Goal: Task Accomplishment & Management: Manage account settings

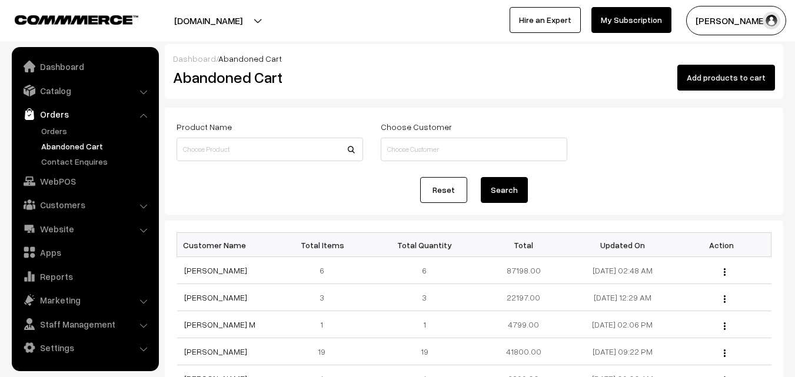
click at [63, 129] on link "Orders" at bounding box center [96, 131] width 116 height 12
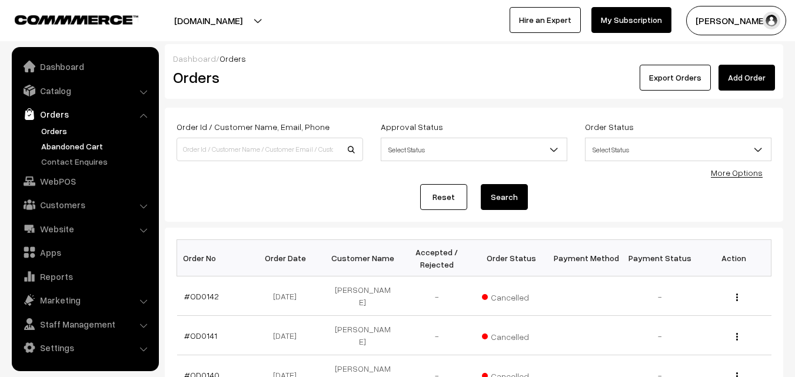
click at [69, 146] on link "Abandoned Cart" at bounding box center [96, 146] width 116 height 12
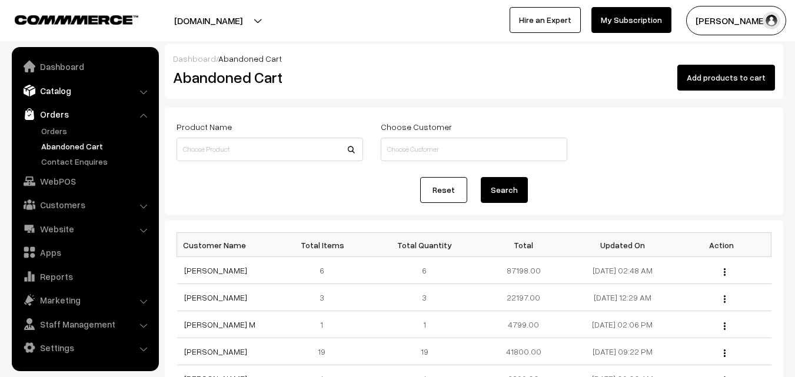
click at [54, 94] on link "Catalog" at bounding box center [85, 90] width 140 height 21
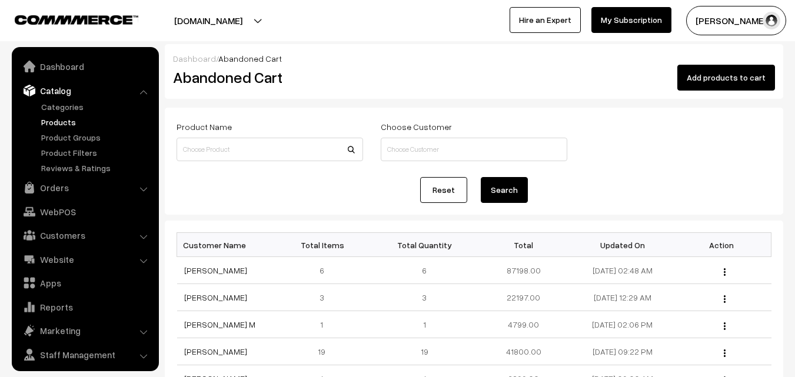
click at [60, 120] on link "Products" at bounding box center [96, 122] width 116 height 12
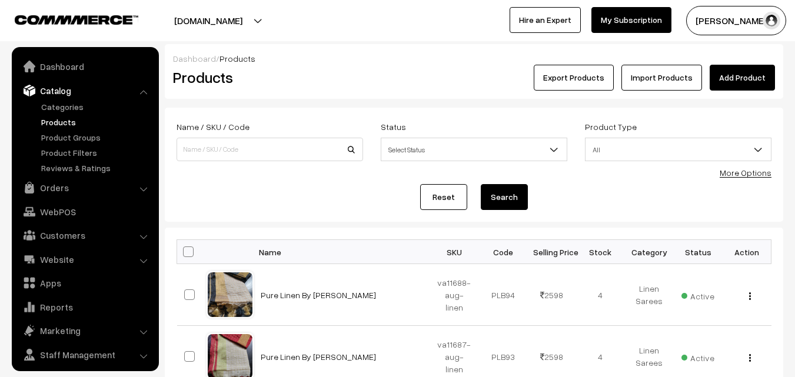
scroll to position [29, 0]
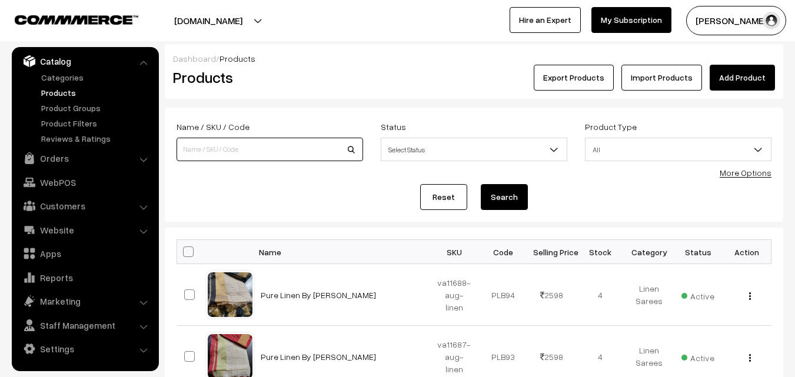
click at [259, 151] on input at bounding box center [269, 150] width 186 height 24
paste input "va7004-mar-uppada-sp"
type input "va7004-mar-uppada-sp"
click at [506, 196] on button "Search" at bounding box center [504, 197] width 47 height 26
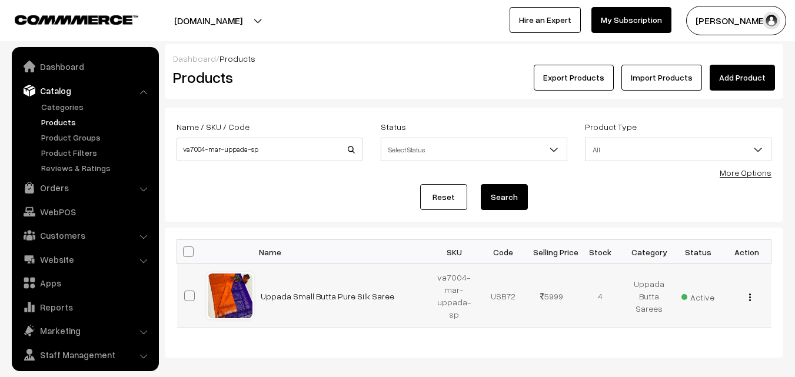
scroll to position [29, 0]
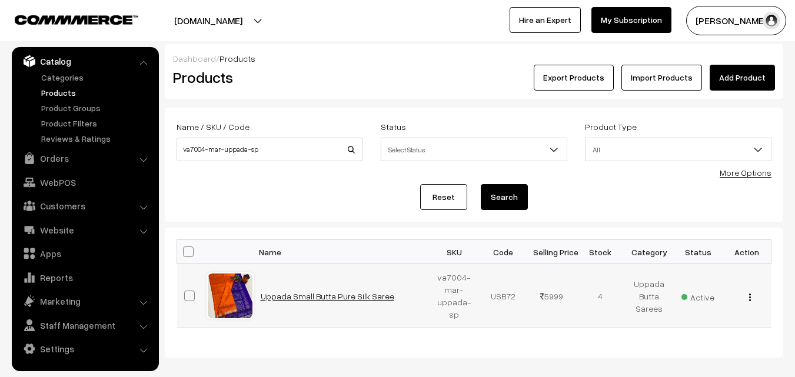
click at [321, 294] on link "Uppada Small Butta Pure Silk Saree" at bounding box center [328, 296] width 134 height 10
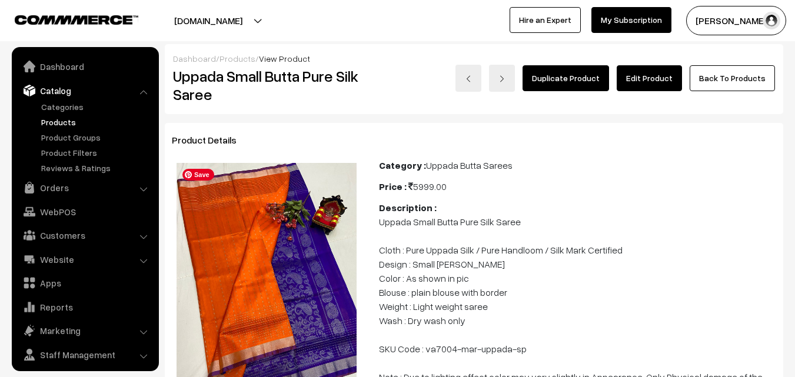
scroll to position [29, 0]
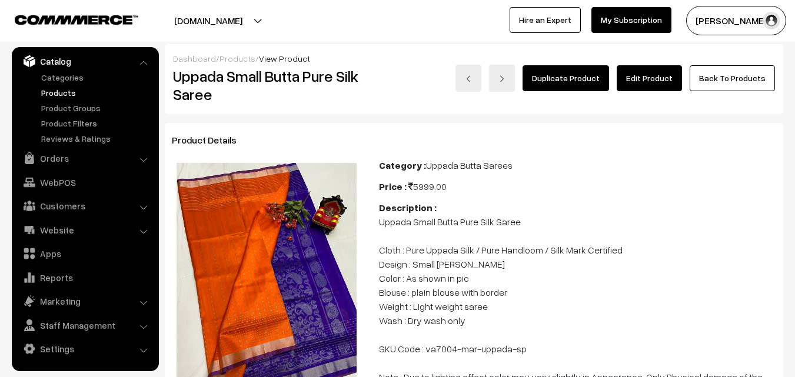
click at [61, 90] on link "Products" at bounding box center [96, 92] width 116 height 12
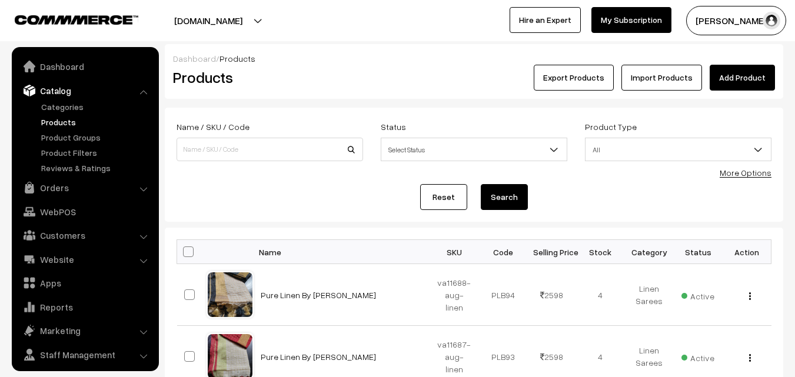
scroll to position [29, 0]
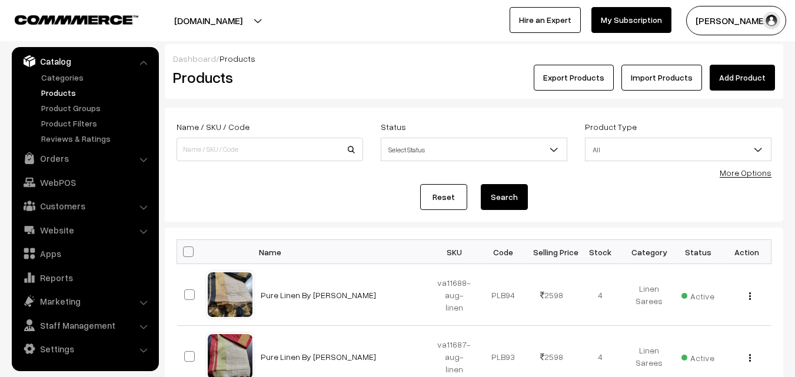
click at [708, 18] on button "[PERSON_NAME]" at bounding box center [736, 20] width 100 height 29
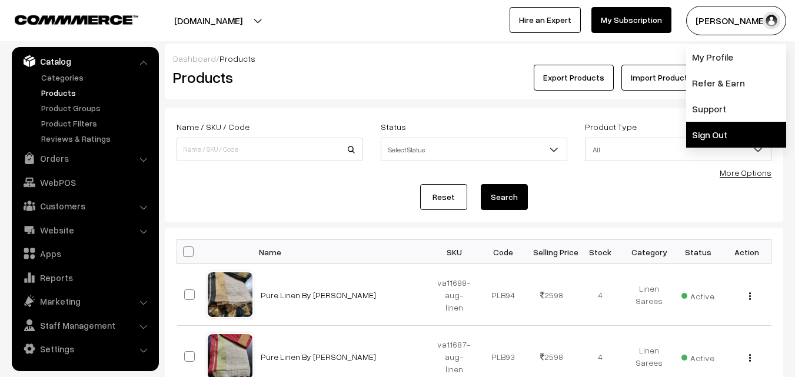
click at [704, 129] on link "Sign Out" at bounding box center [736, 135] width 100 height 26
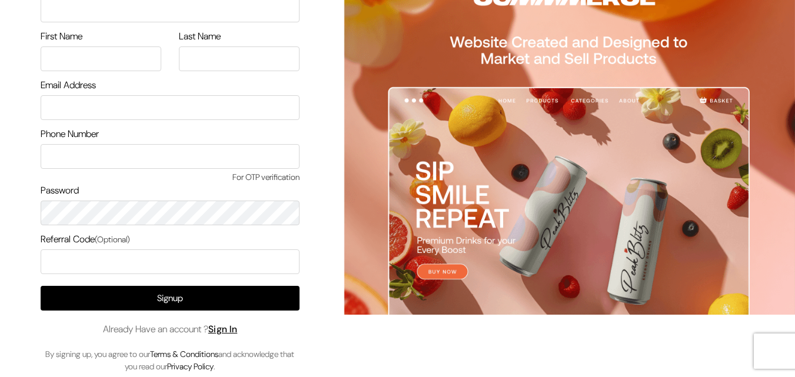
scroll to position [68, 0]
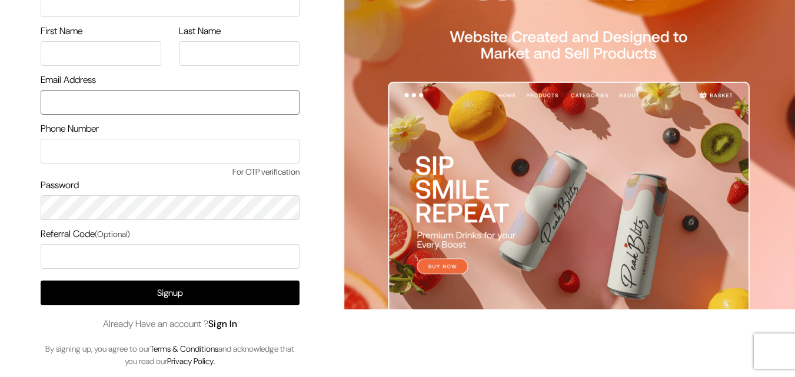
type input "uppadasarees999@gmail.com"
click at [237, 321] on link "Sign In" at bounding box center [222, 324] width 29 height 12
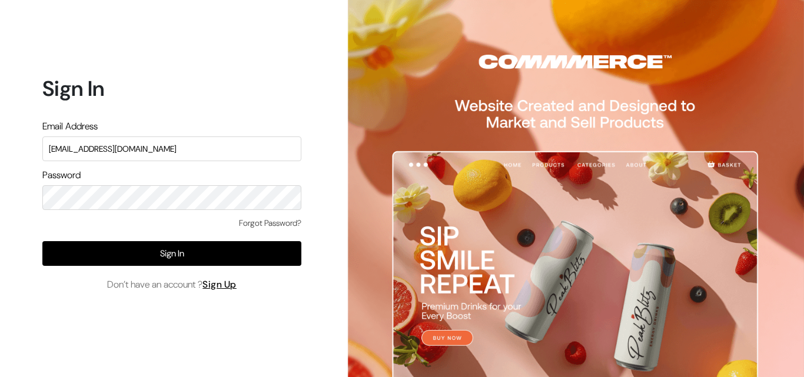
drag, startPoint x: 175, startPoint y: 148, endPoint x: 31, endPoint y: 148, distance: 144.1
click at [31, 148] on div "Sign In Email Address uppadasarees999@gmail.com Password Forgot Password? Sign …" at bounding box center [167, 188] width 335 height 377
type input "ksnaturals9@gmail.com"
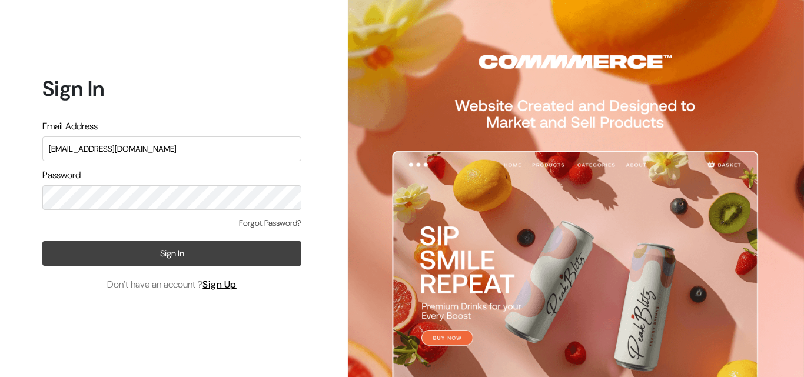
click at [251, 248] on button "Sign In" at bounding box center [171, 253] width 259 height 25
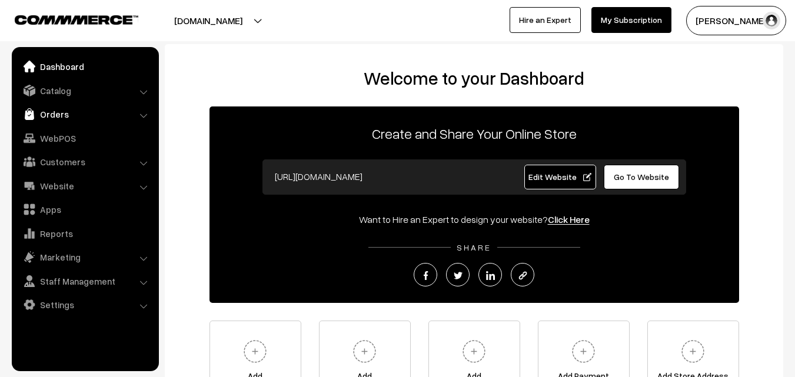
click at [45, 116] on link "Orders" at bounding box center [85, 114] width 140 height 21
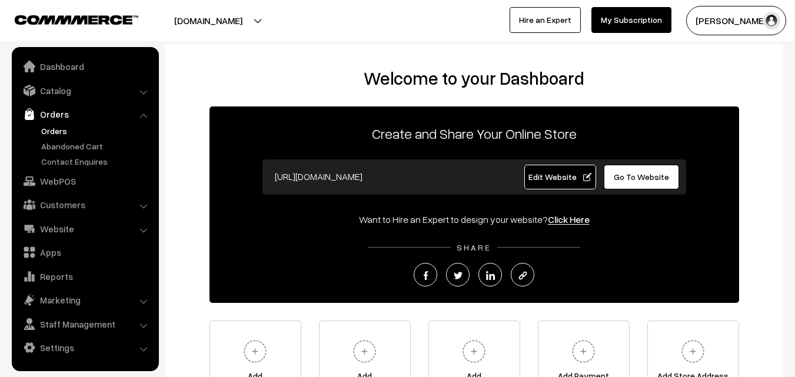
click at [49, 131] on link "Orders" at bounding box center [96, 131] width 116 height 12
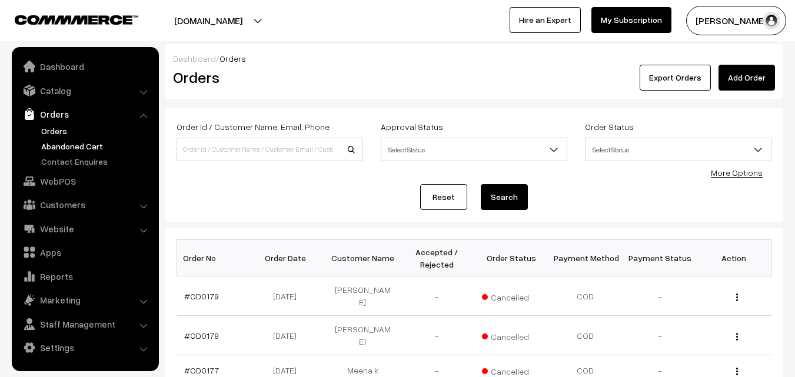
click at [59, 141] on link "Abandoned Cart" at bounding box center [96, 146] width 116 height 12
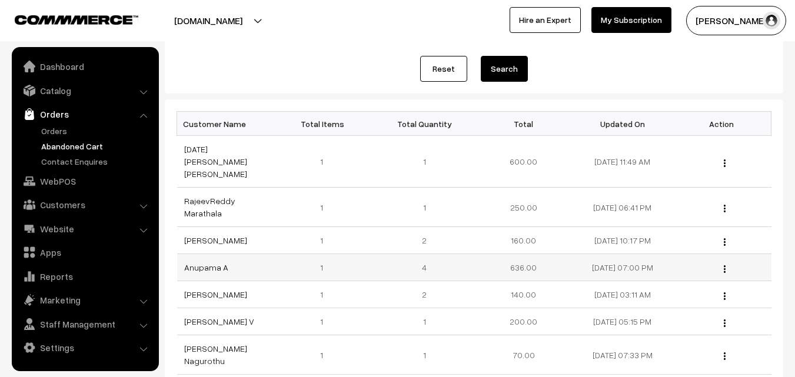
scroll to position [59, 0]
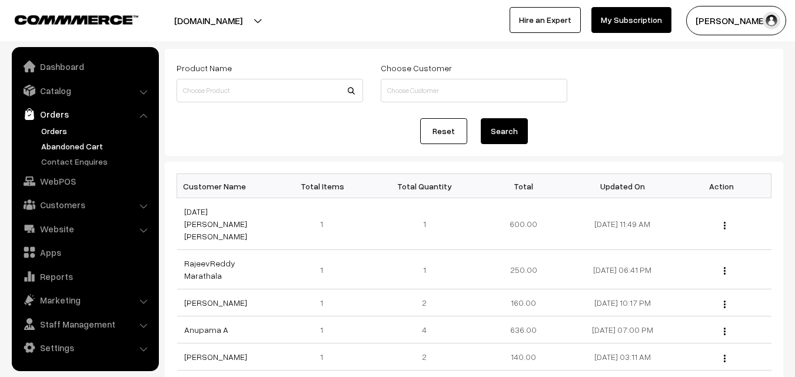
click at [61, 129] on link "Orders" at bounding box center [96, 131] width 116 height 12
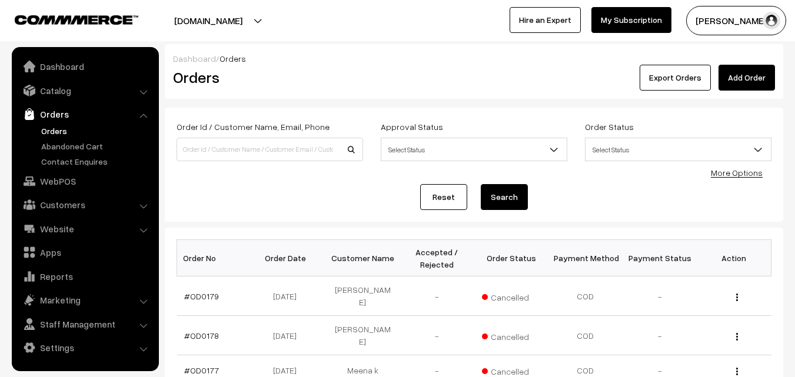
click at [716, 27] on button "[PERSON_NAME]" at bounding box center [736, 20] width 100 height 29
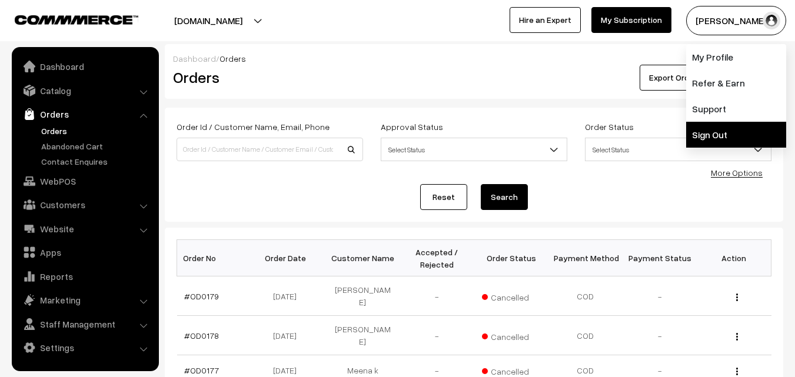
click at [703, 143] on link "Sign Out" at bounding box center [736, 135] width 100 height 26
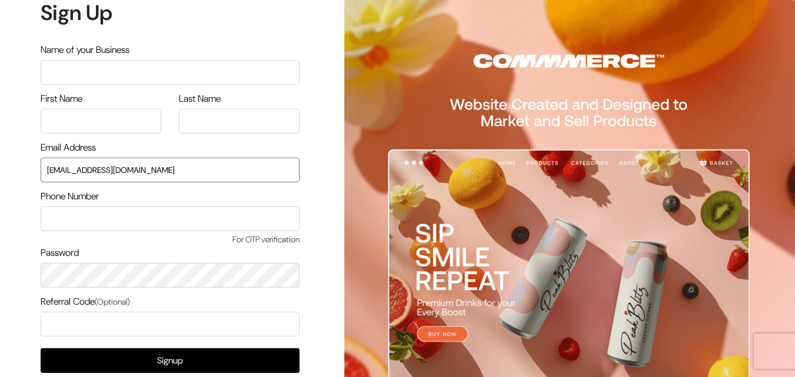
drag, startPoint x: 154, startPoint y: 169, endPoint x: 23, endPoint y: 171, distance: 131.2
click at [23, 171] on div "Sign Up Name of your Business First Name Last Name Email Address [EMAIL_ADDRESS…" at bounding box center [165, 222] width 331 height 445
drag, startPoint x: 171, startPoint y: 167, endPoint x: 45, endPoint y: 176, distance: 126.2
click at [45, 176] on input "[EMAIL_ADDRESS][DOMAIN_NAME]" at bounding box center [170, 170] width 259 height 25
type input "[EMAIL_ADDRESS][DOMAIN_NAME]"
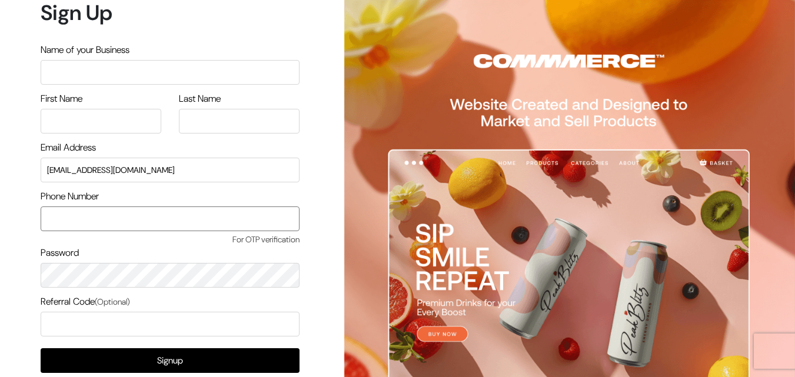
type input "R"
type input "a"
type input "dh"
type input "a"
type input "R"
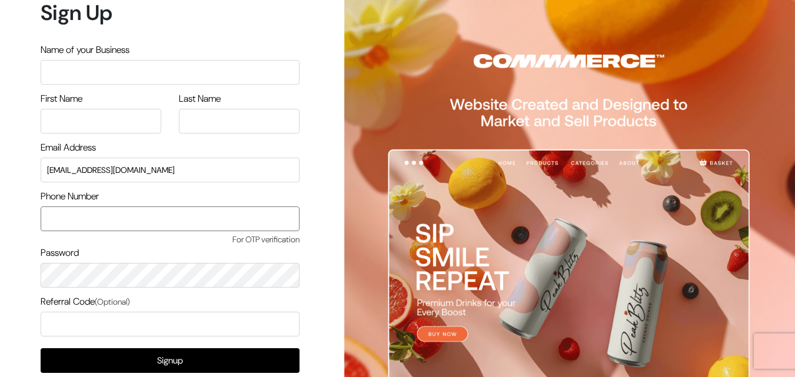
type input "a"
